Goal: Information Seeking & Learning: Learn about a topic

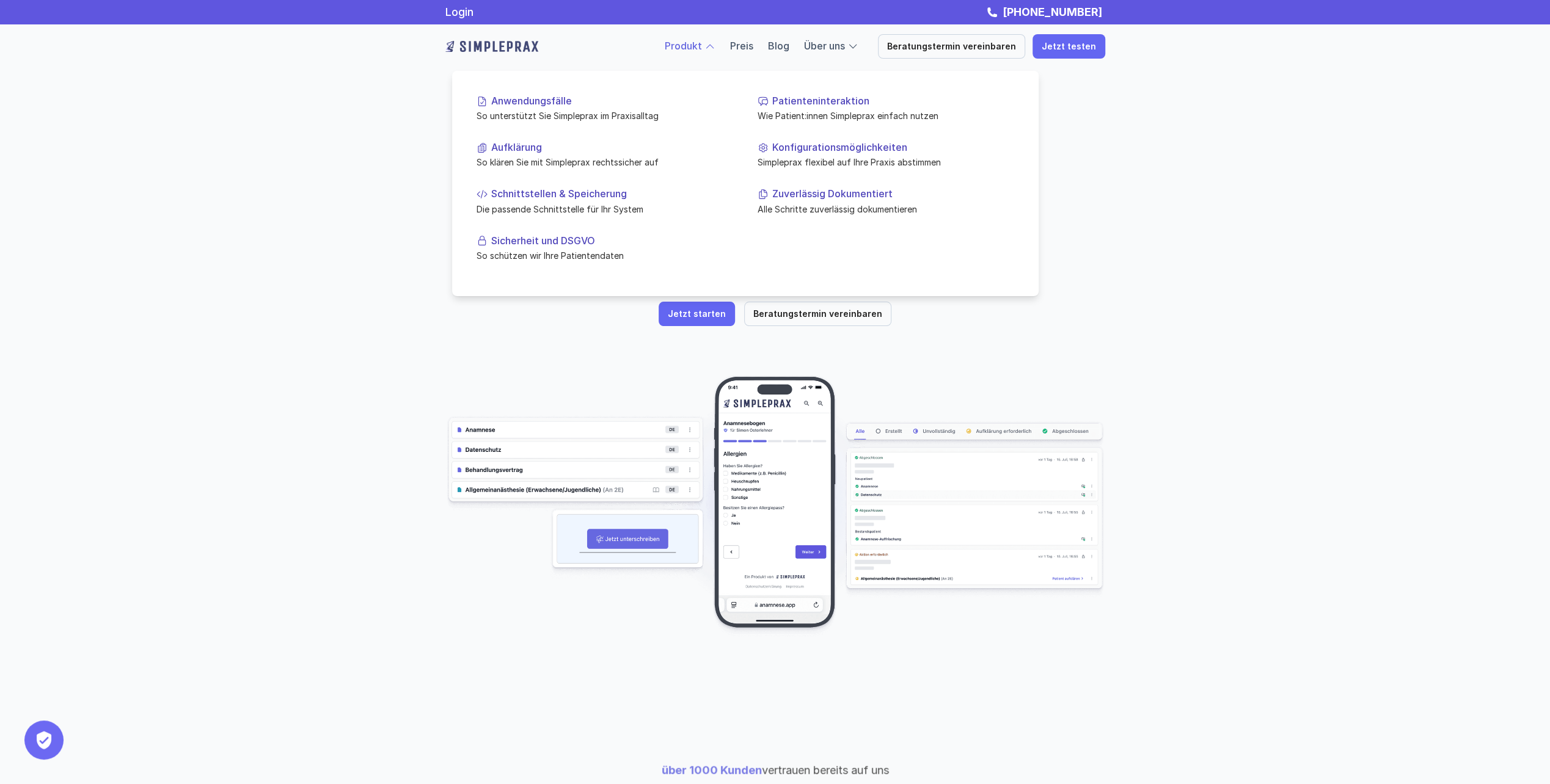
click at [715, 47] on div "Produkt" at bounding box center [690, 46] width 51 height 16
click at [548, 104] on p "Anwendungsfälle" at bounding box center [612, 101] width 242 height 11
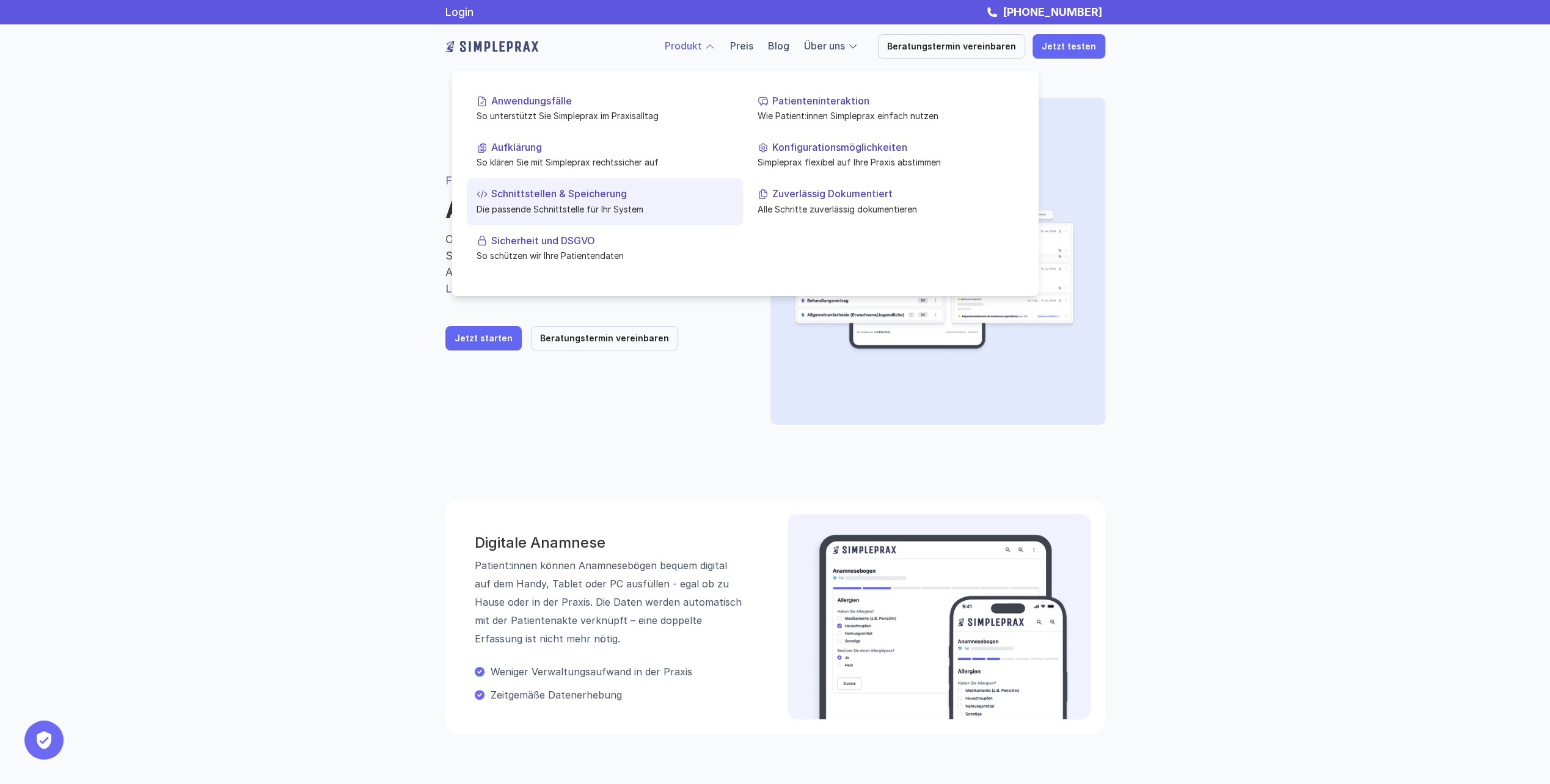
click at [553, 205] on p "Die passende Schnittstelle für Ihr System" at bounding box center [605, 209] width 256 height 13
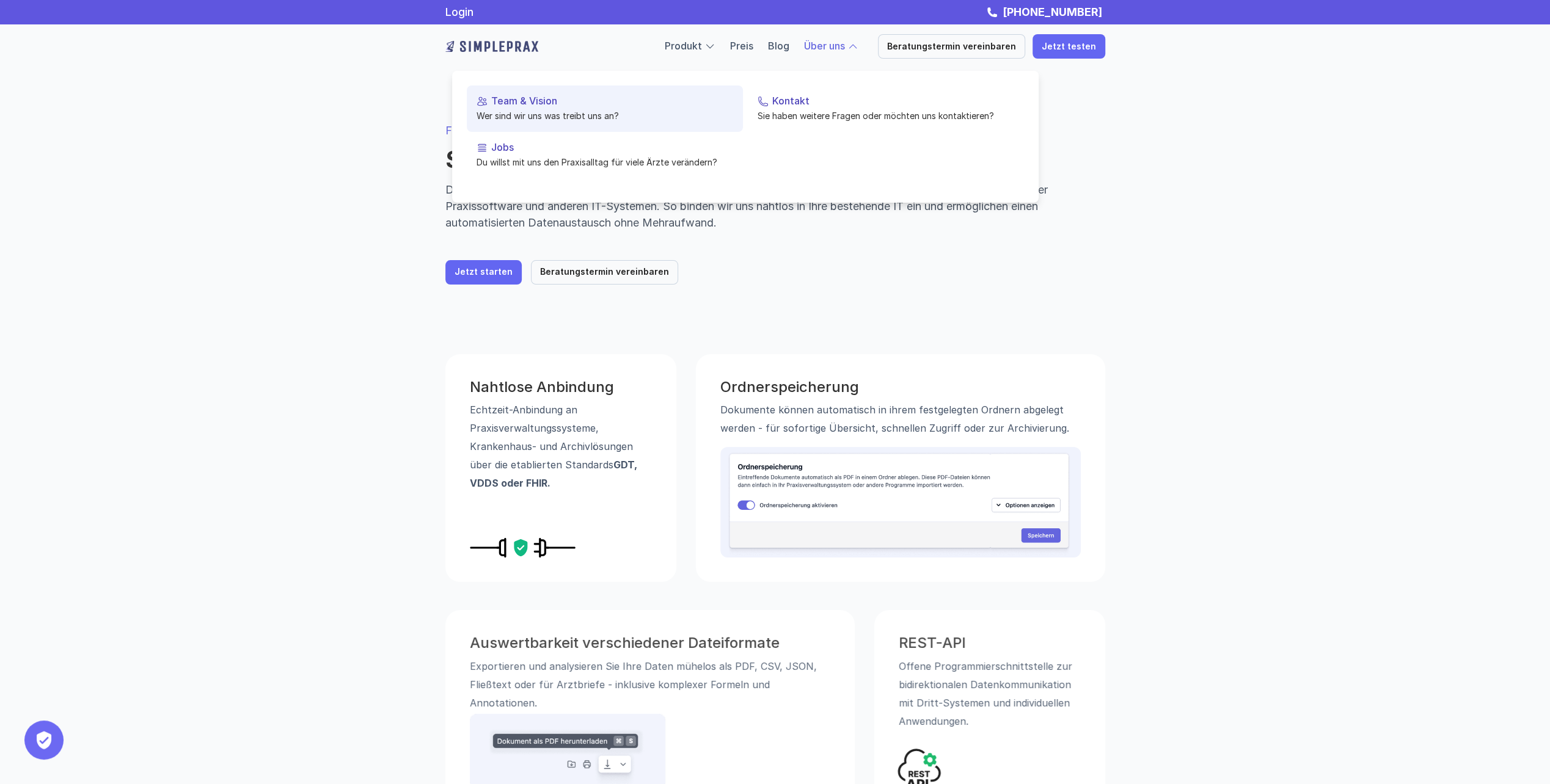
click at [553, 113] on p "Wer sind wir uns was treibt uns an?" at bounding box center [605, 116] width 256 height 13
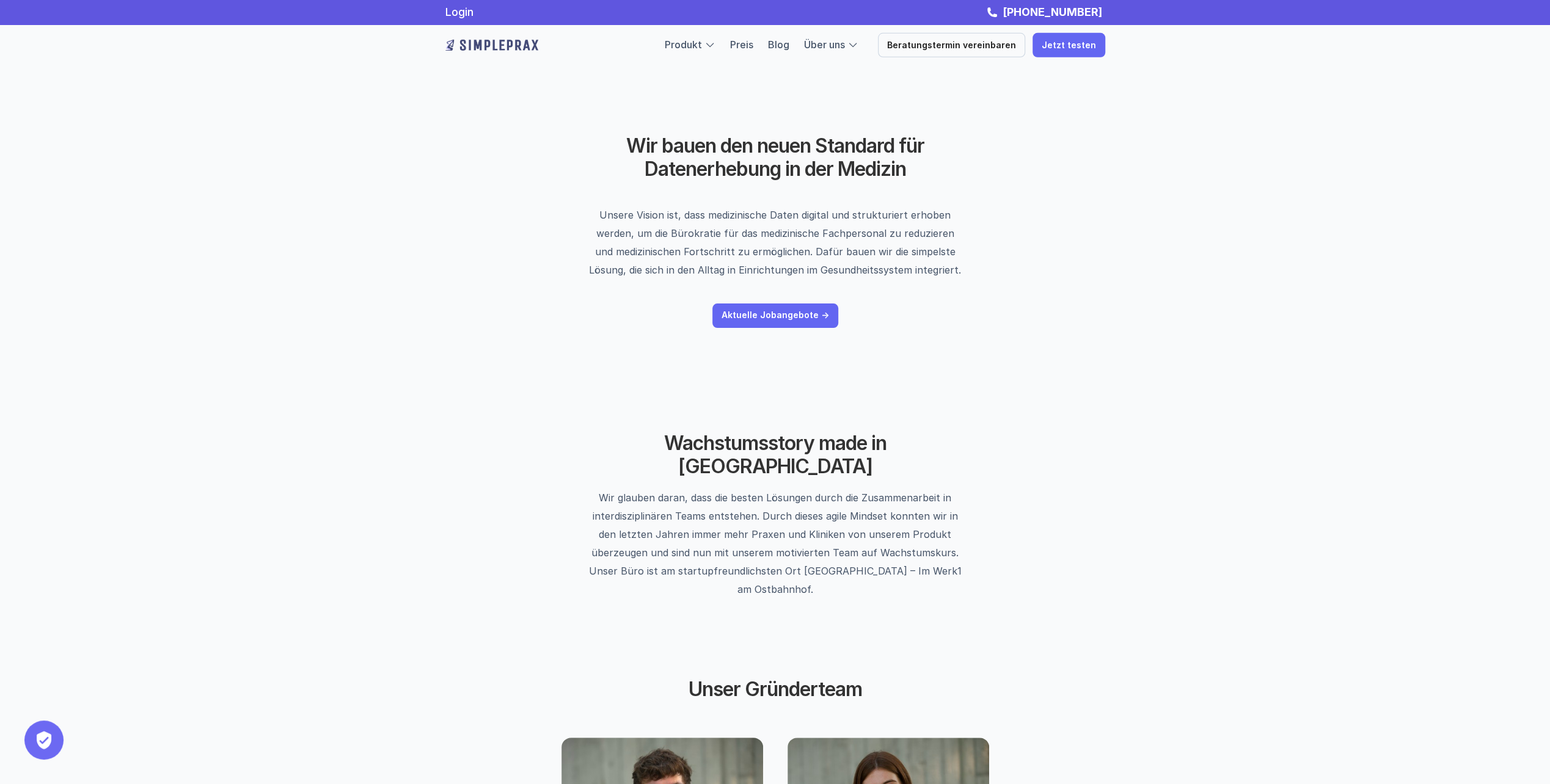
scroll to position [224, 0]
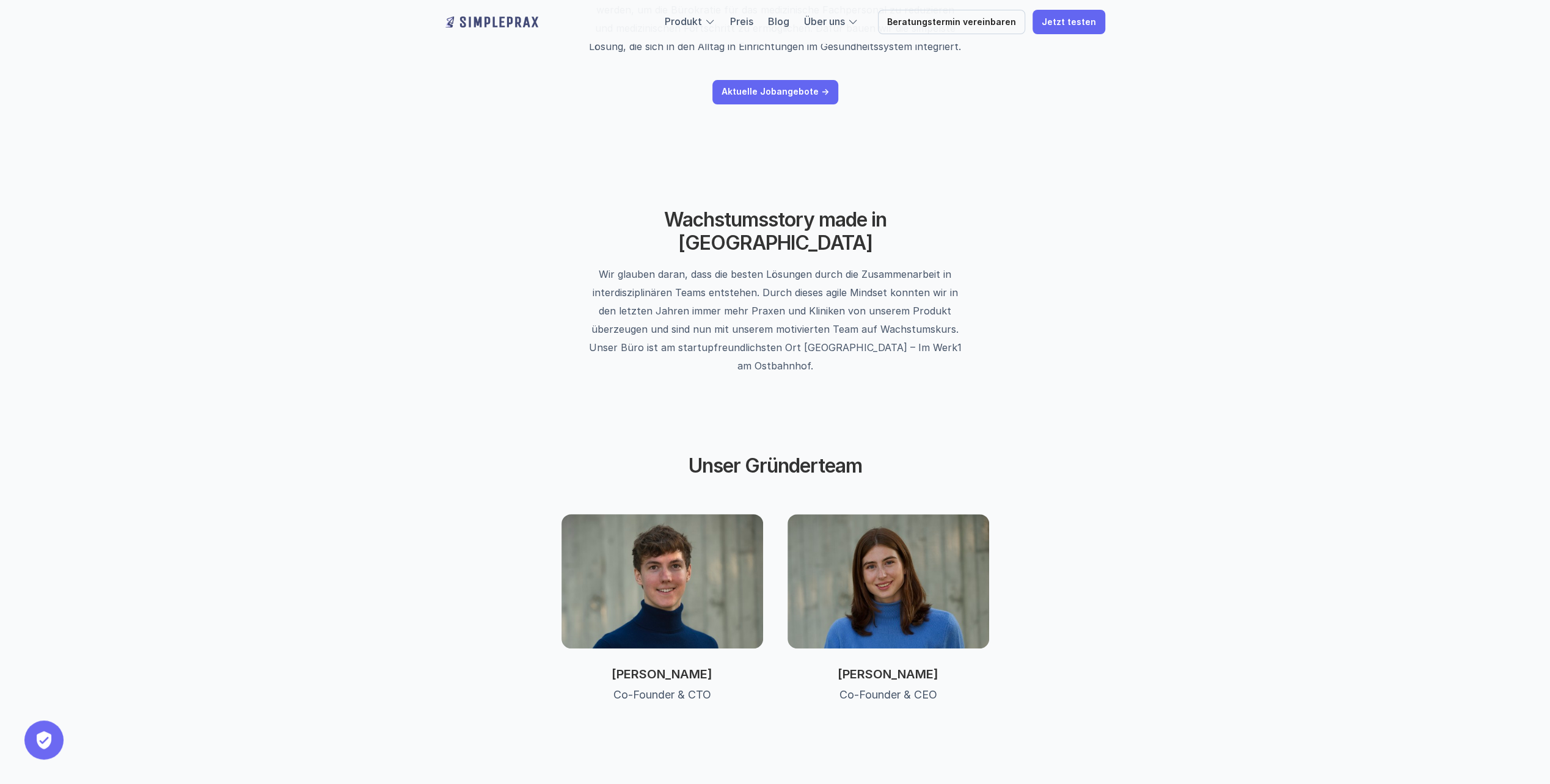
drag, startPoint x: 720, startPoint y: 634, endPoint x: 594, endPoint y: 637, distance: 126.0
click at [594, 667] on p "[PERSON_NAME]" at bounding box center [662, 674] width 202 height 15
copy p "[PERSON_NAME]"
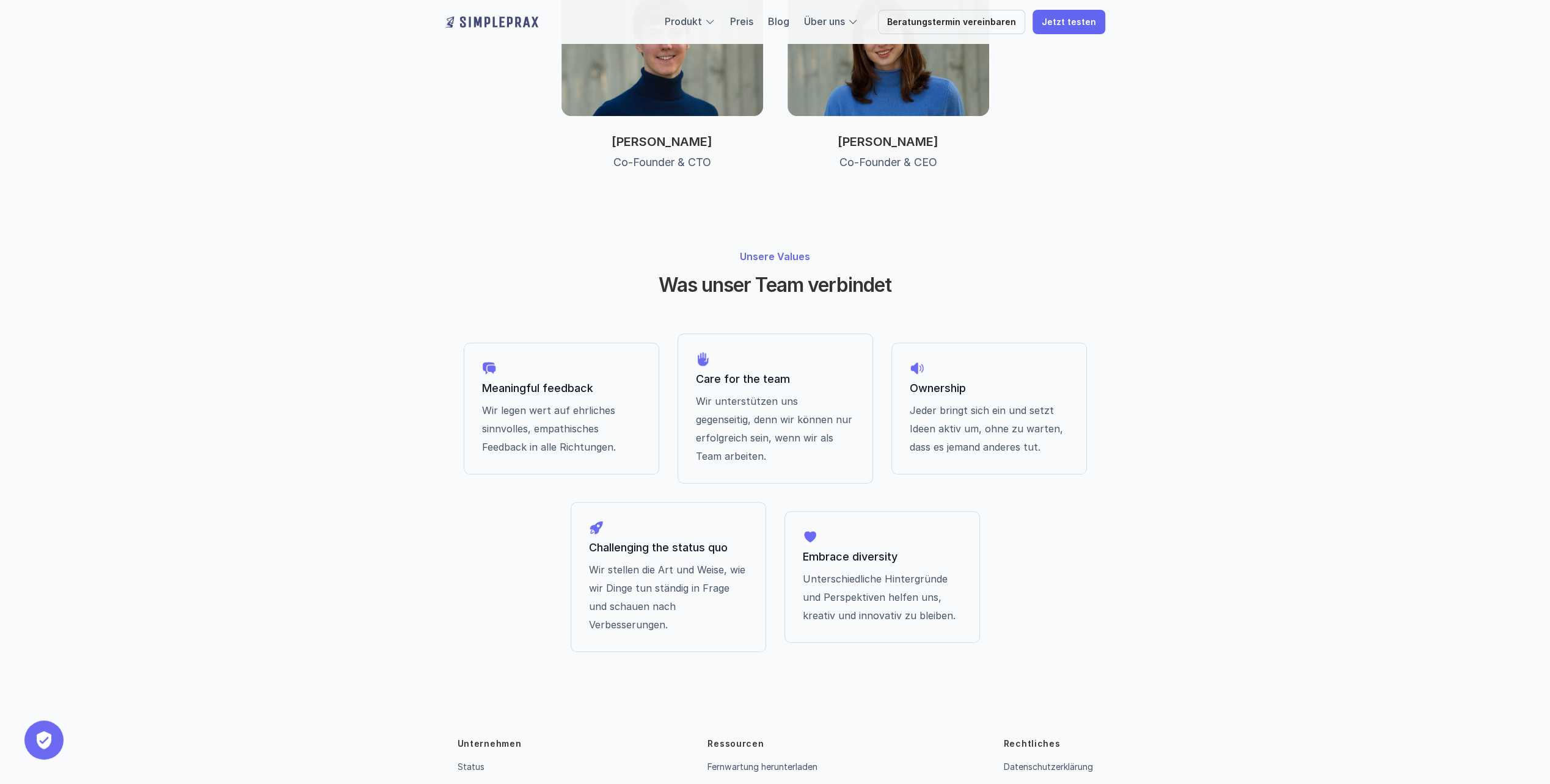
scroll to position [757, 0]
